Goal: Book appointment/travel/reservation

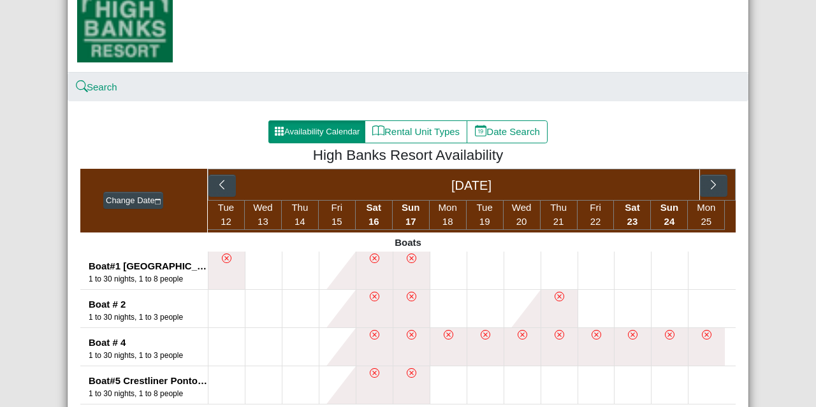
scroll to position [191, 0]
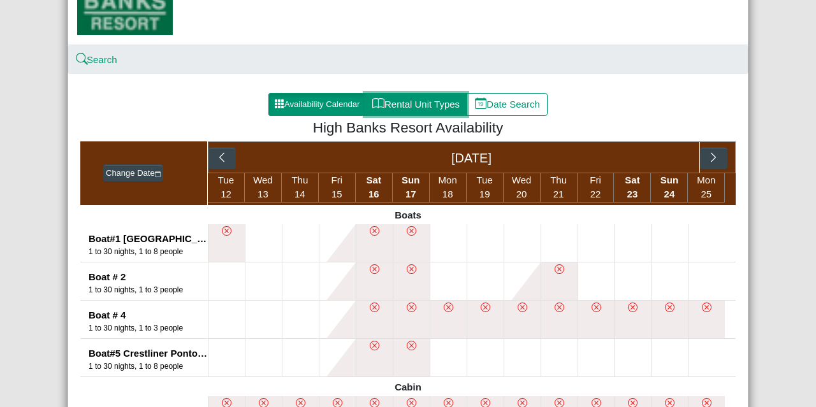
click at [394, 108] on button "Rental Unit Types" at bounding box center [415, 104] width 103 height 23
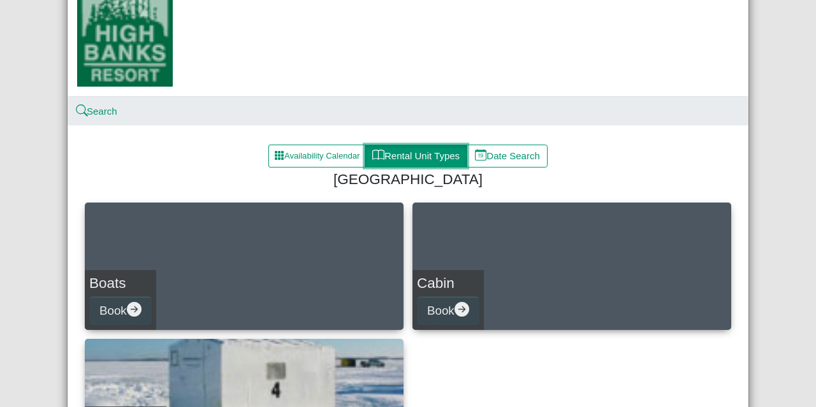
scroll to position [105, 0]
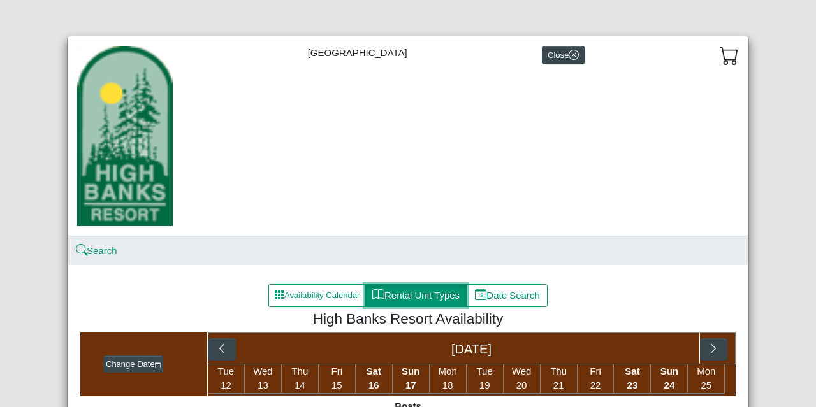
scroll to position [64, 0]
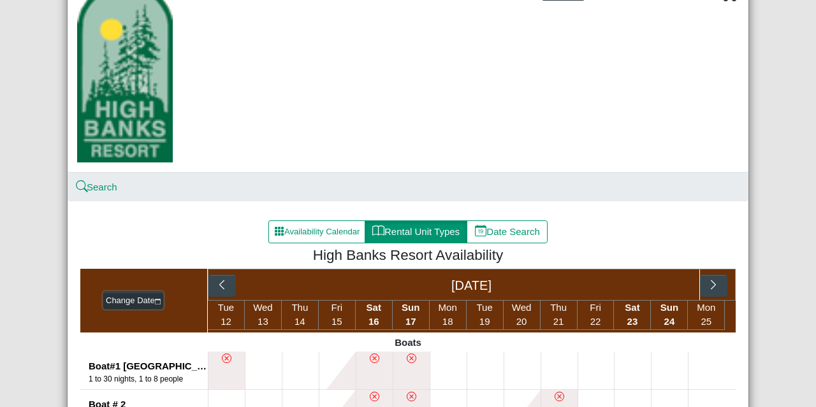
click at [138, 299] on button "Change Date" at bounding box center [133, 301] width 60 height 18
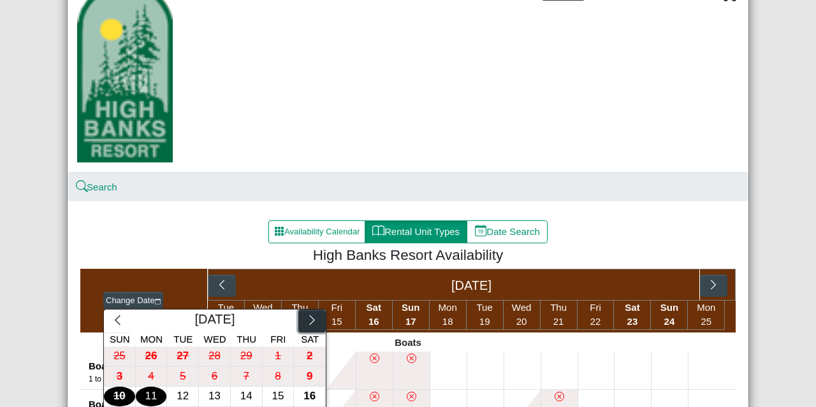
click at [309, 320] on icon "chevron right" at bounding box center [311, 320] width 5 height 10
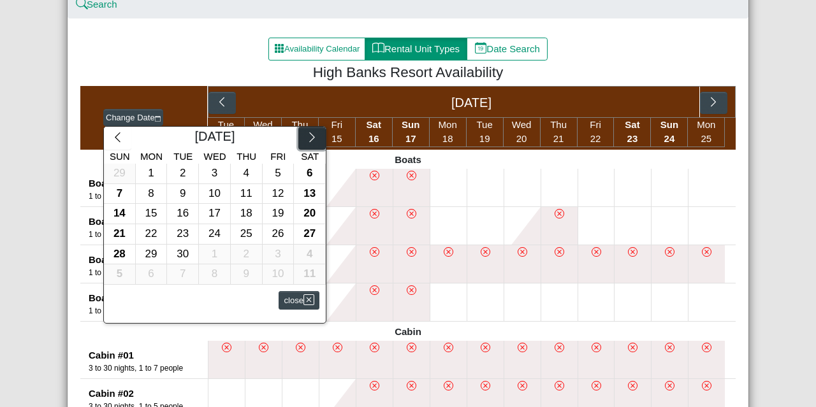
scroll to position [250, 0]
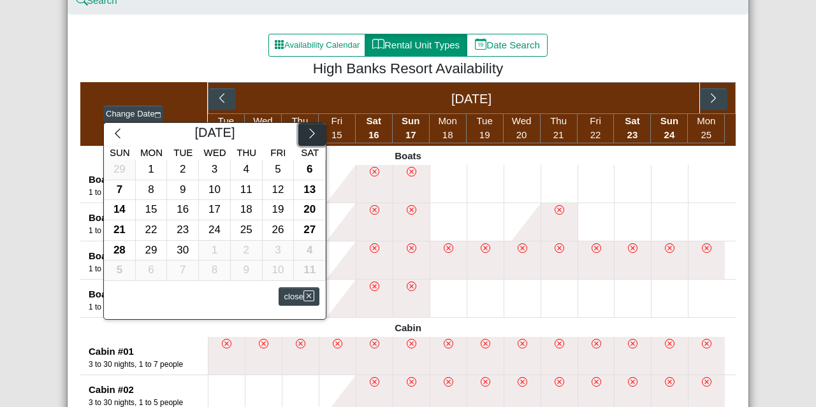
click at [310, 133] on icon "chevron right" at bounding box center [312, 133] width 12 height 12
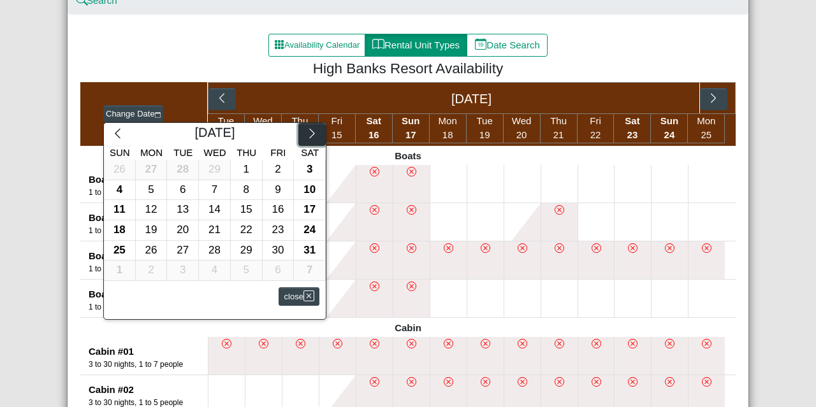
click at [310, 133] on icon "chevron right" at bounding box center [312, 133] width 12 height 12
click at [113, 135] on icon "chevron left" at bounding box center [118, 133] width 12 height 12
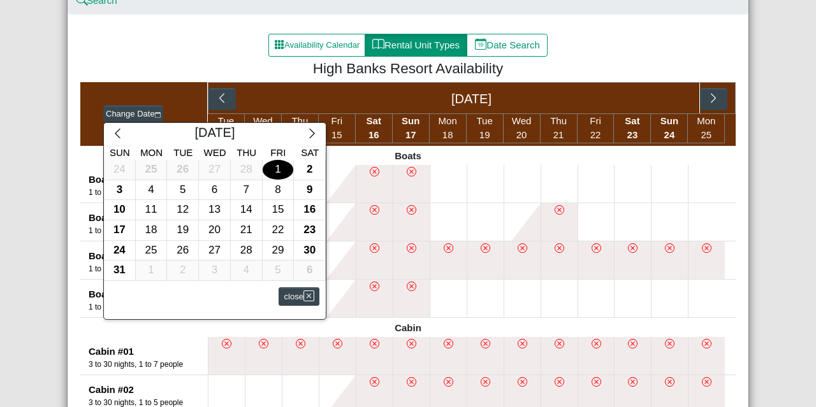
click at [277, 170] on div "1" at bounding box center [278, 170] width 31 height 20
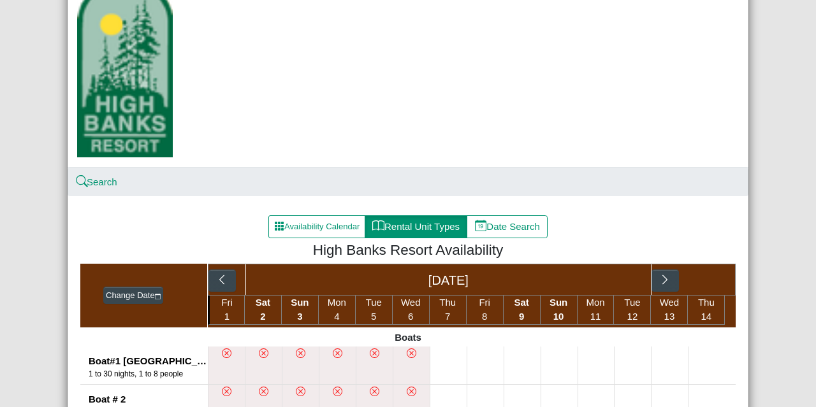
scroll to position [0, 0]
